Goal: Submit feedback/report problem: Leave review/rating

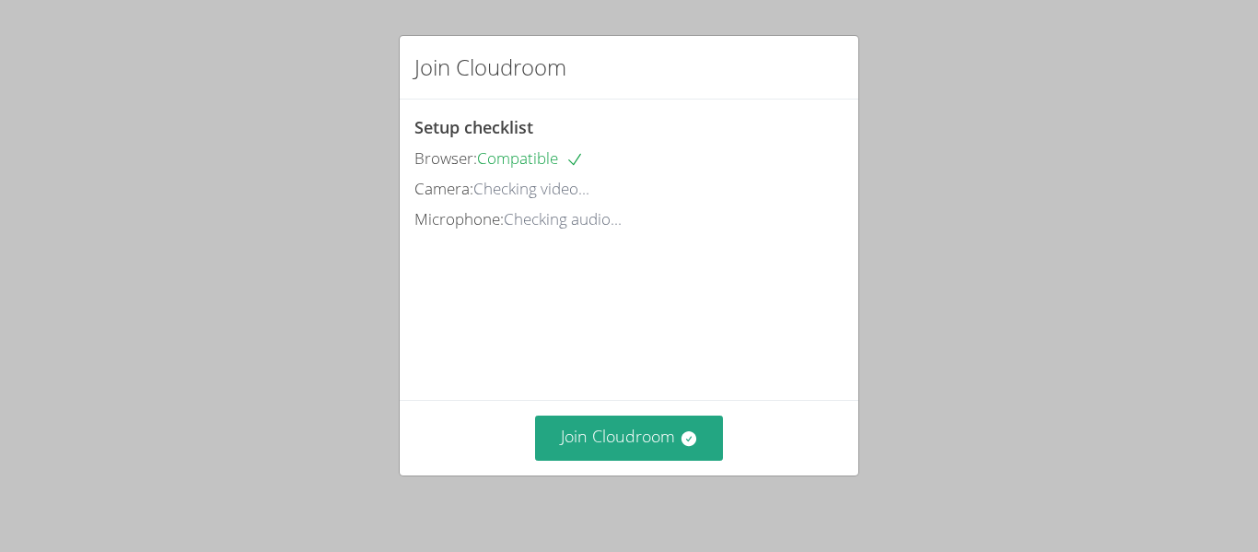
click at [593, 463] on div "Join Cloudroom" at bounding box center [629, 438] width 459 height 76
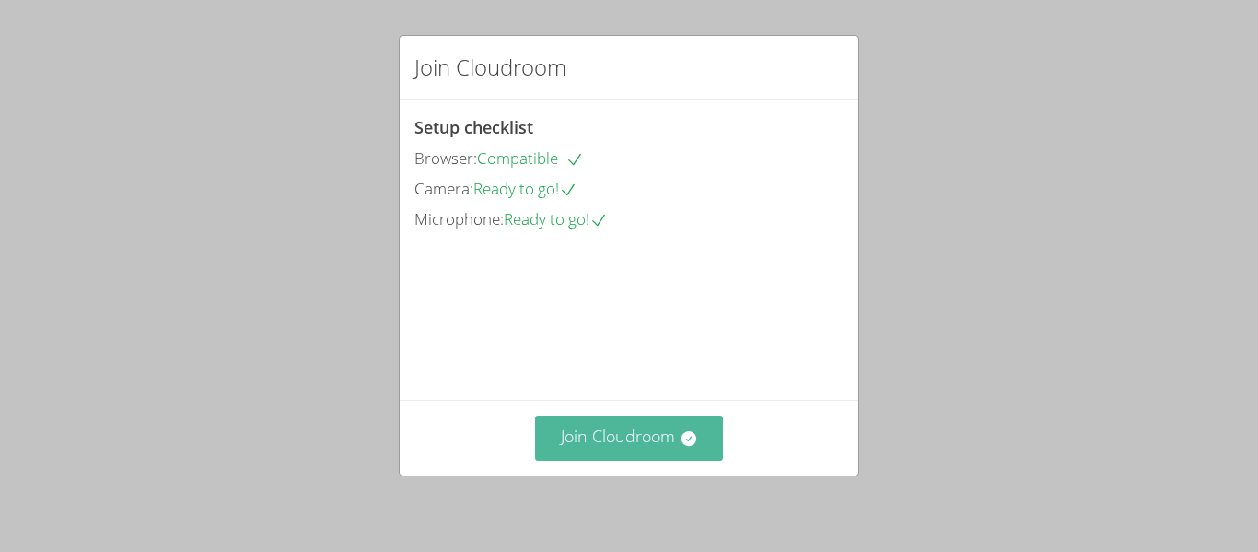
click at [568, 438] on button "Join Cloudroom" at bounding box center [629, 437] width 189 height 45
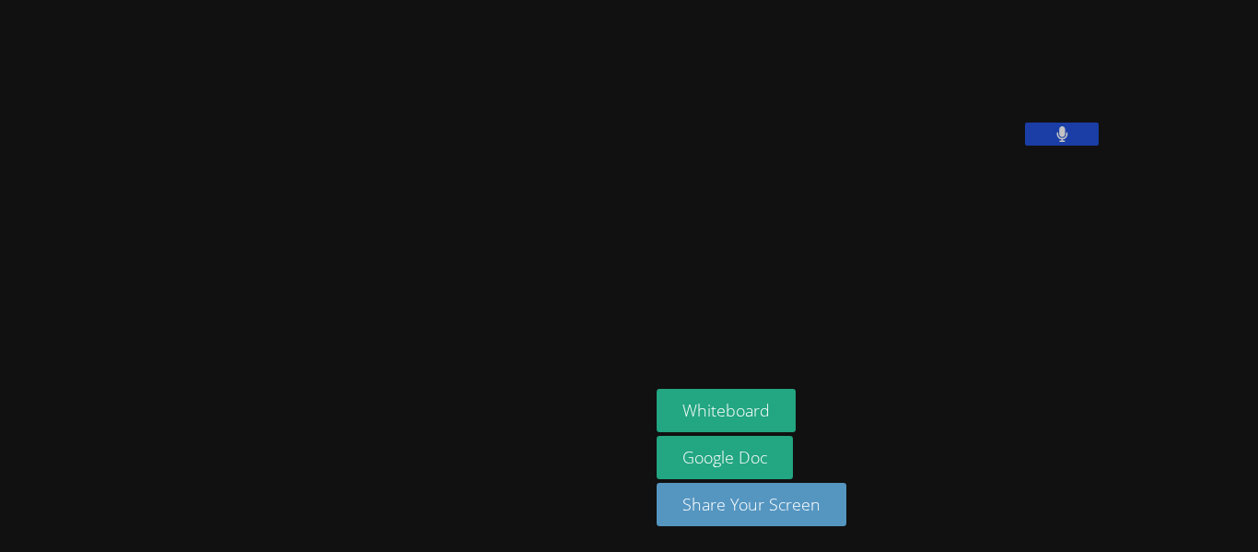
click at [455, 309] on div at bounding box center [324, 275] width 634 height 537
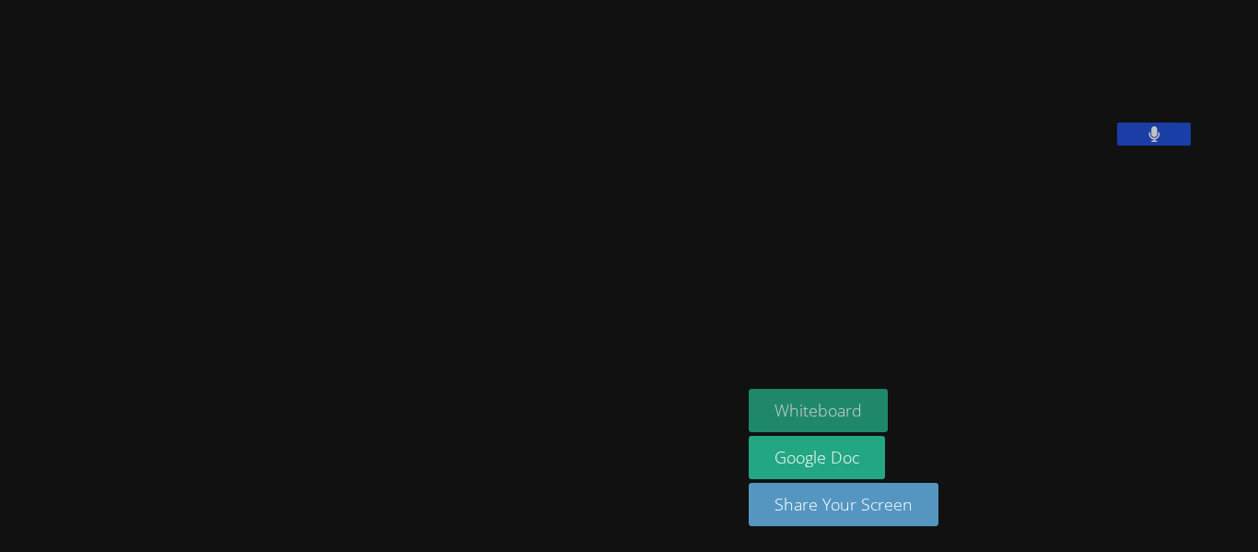
click at [836, 408] on button "Whiteboard" at bounding box center [818, 410] width 139 height 43
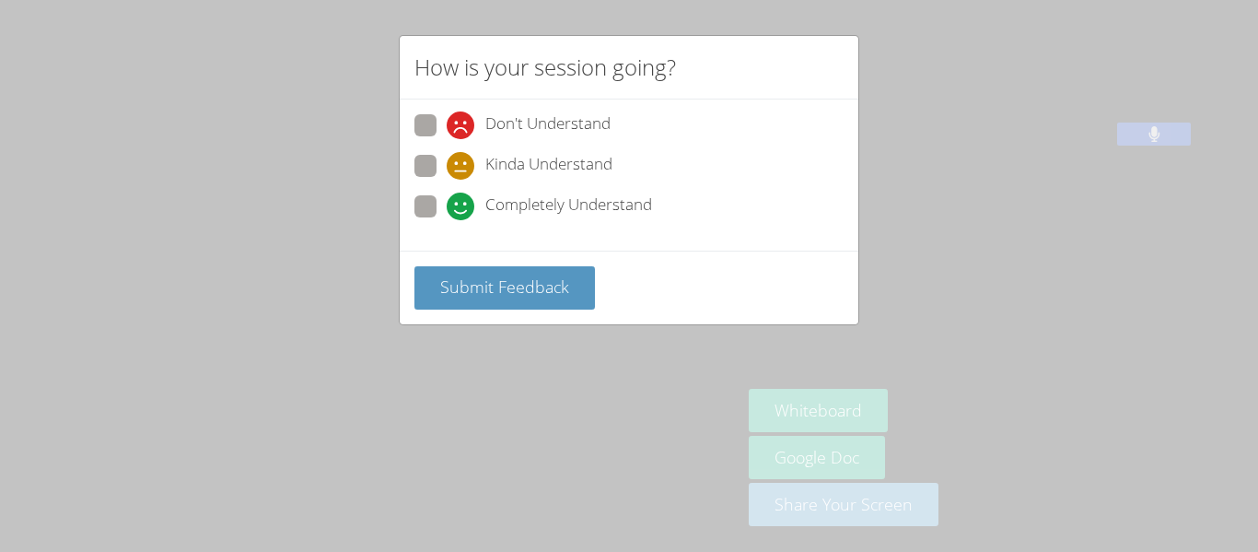
click at [447, 180] on span at bounding box center [447, 180] width 0 height 0
click at [447, 160] on input "Kinda Understand" at bounding box center [455, 163] width 16 height 16
radio input "true"
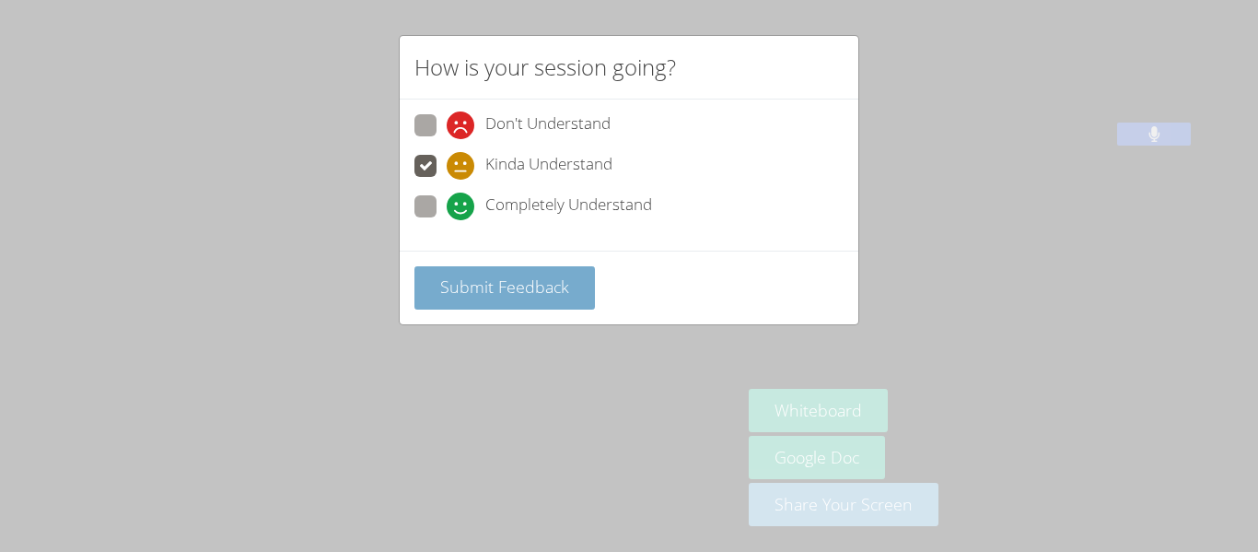
click at [490, 278] on span "Submit Feedback" at bounding box center [504, 286] width 129 height 22
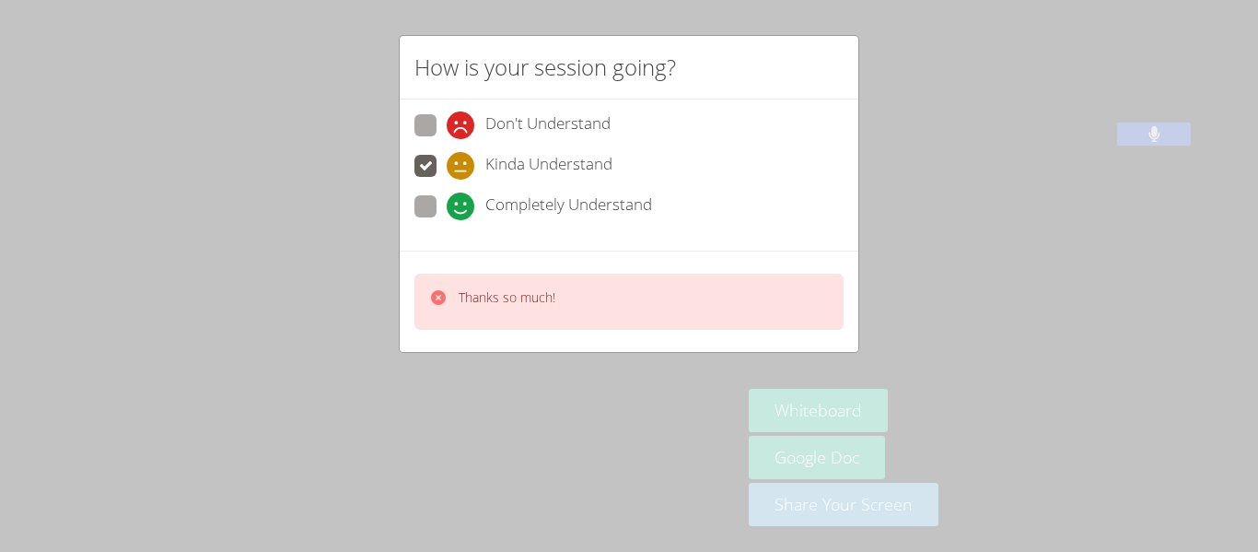
click at [918, 151] on div "How is your session going? Don't Understand Kinda Understand Completely Underst…" at bounding box center [629, 276] width 1258 height 552
